Goal: Navigation & Orientation: Find specific page/section

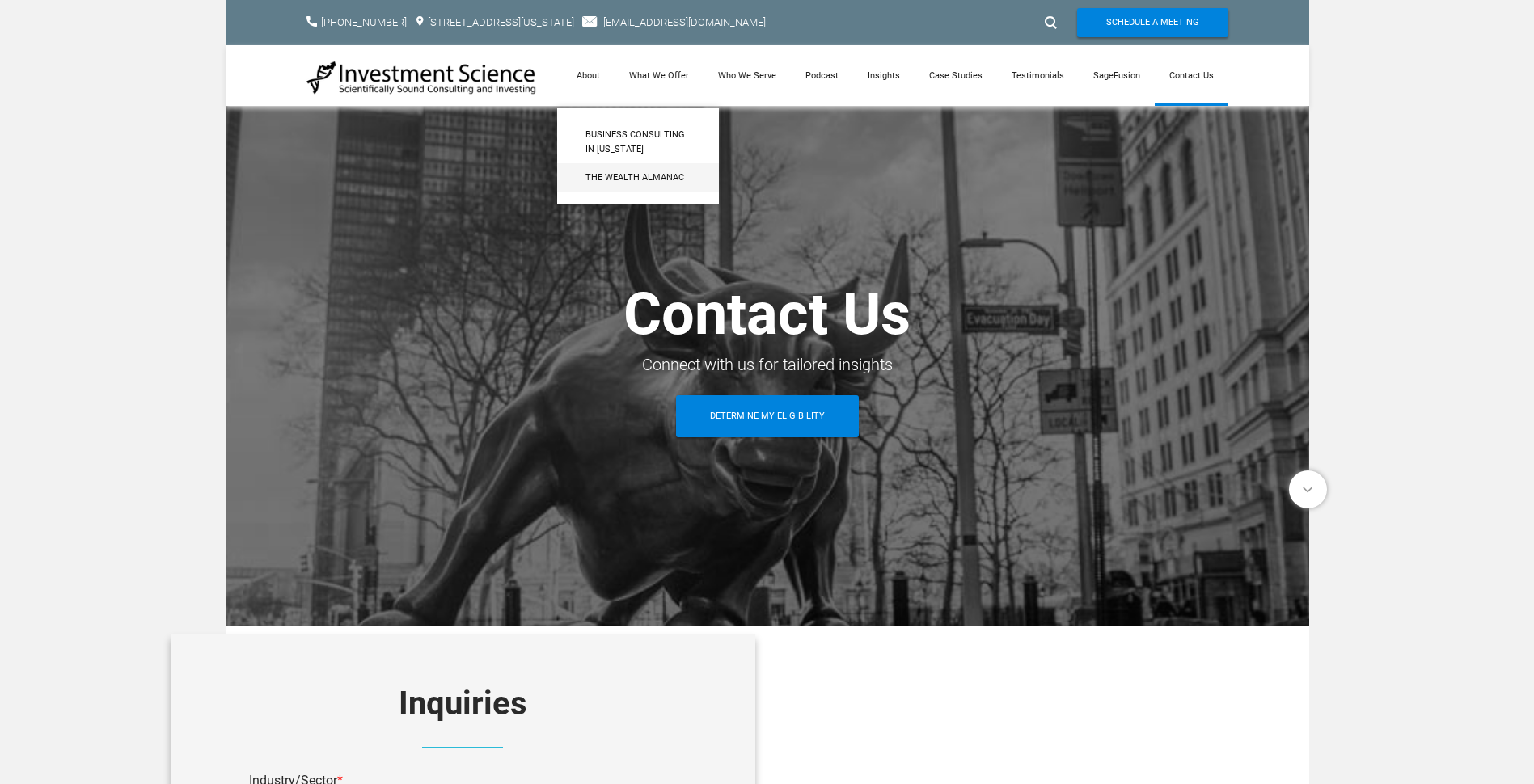
click at [617, 181] on span "The Wealth Almanac​" at bounding box center [638, 178] width 105 height 15
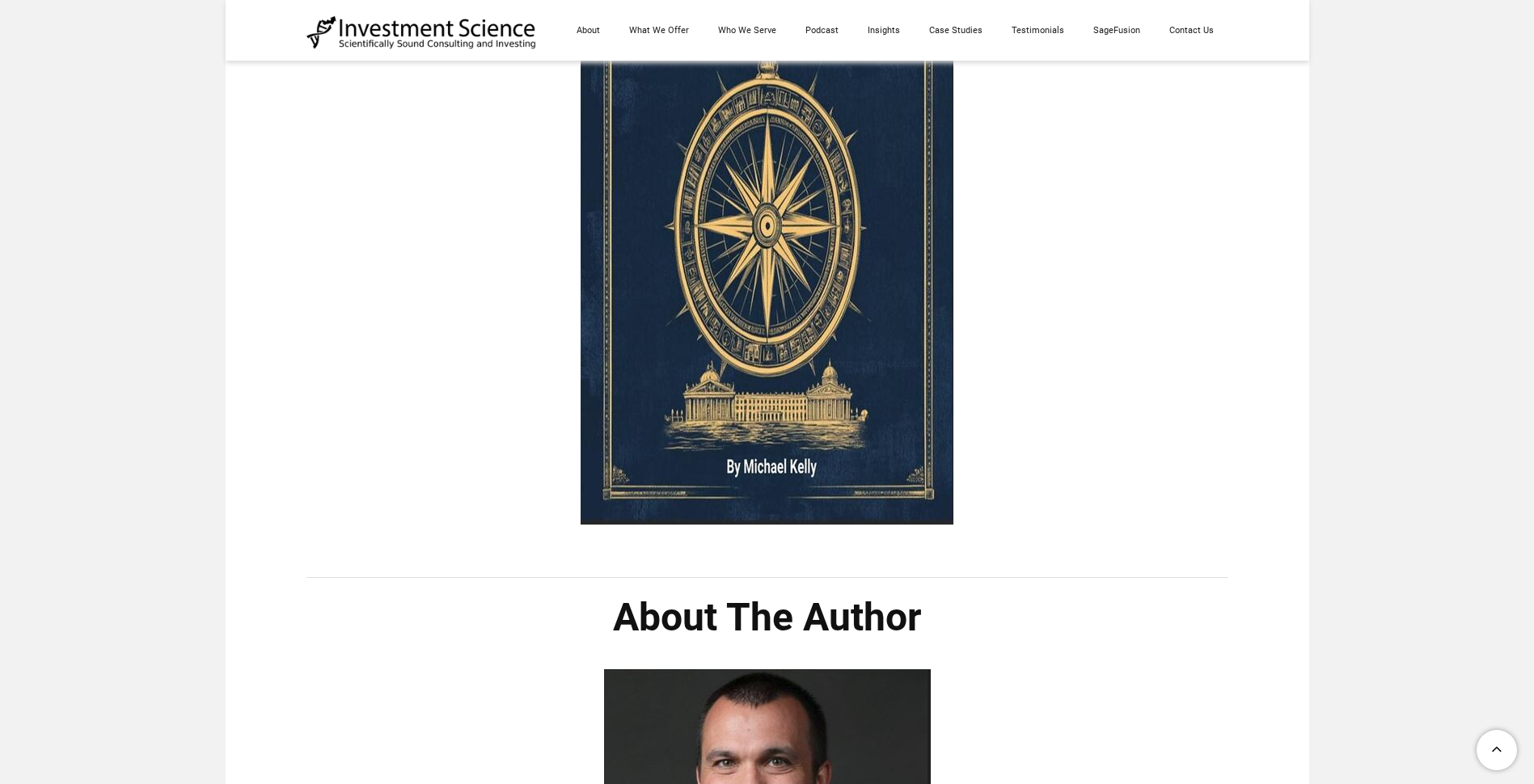
scroll to position [404, 0]
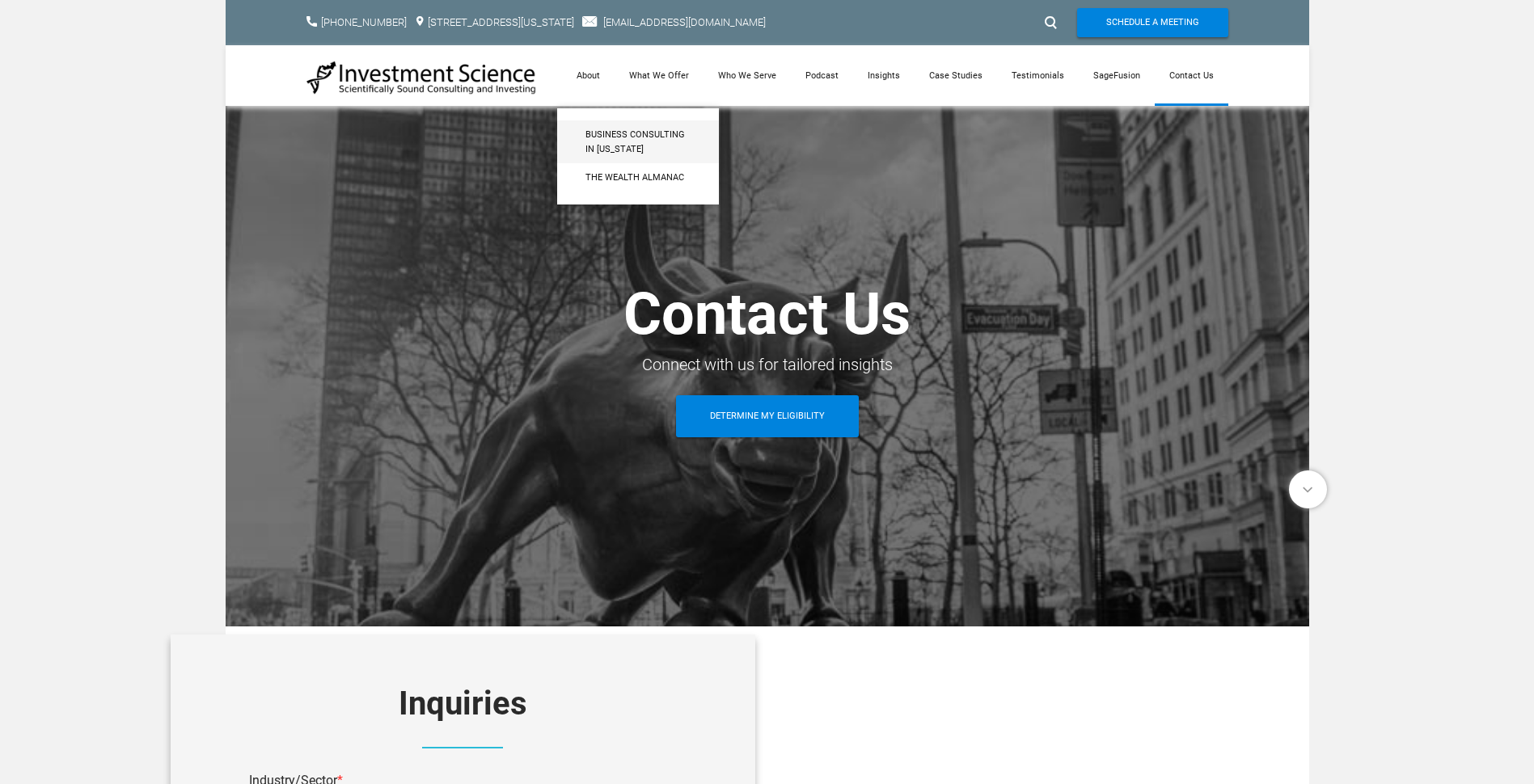
click at [613, 140] on span "Business Consulting in [US_STATE]" at bounding box center [638, 142] width 105 height 28
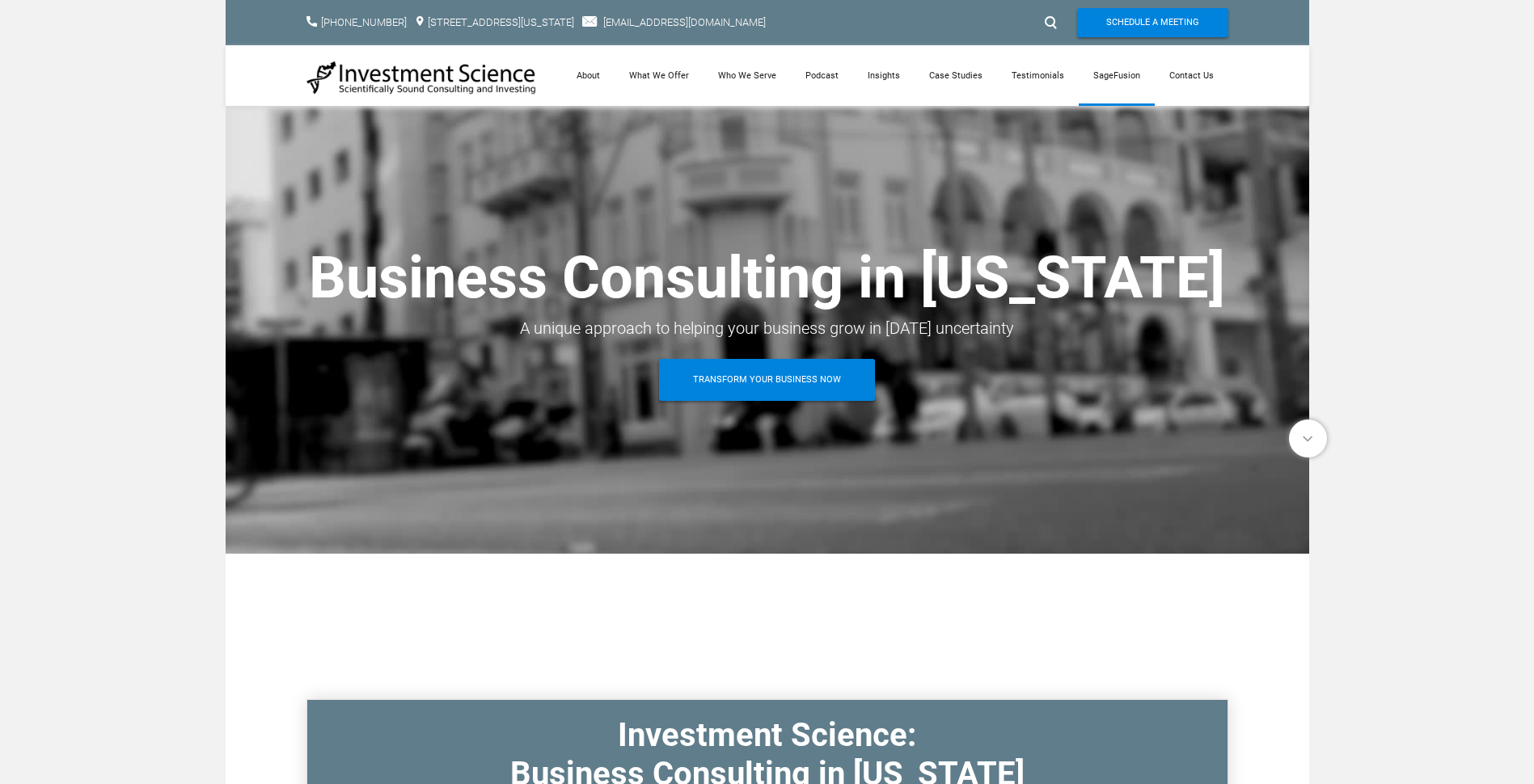
click at [1132, 80] on link "SageFusion" at bounding box center [1117, 75] width 76 height 61
